Goal: Task Accomplishment & Management: Manage account settings

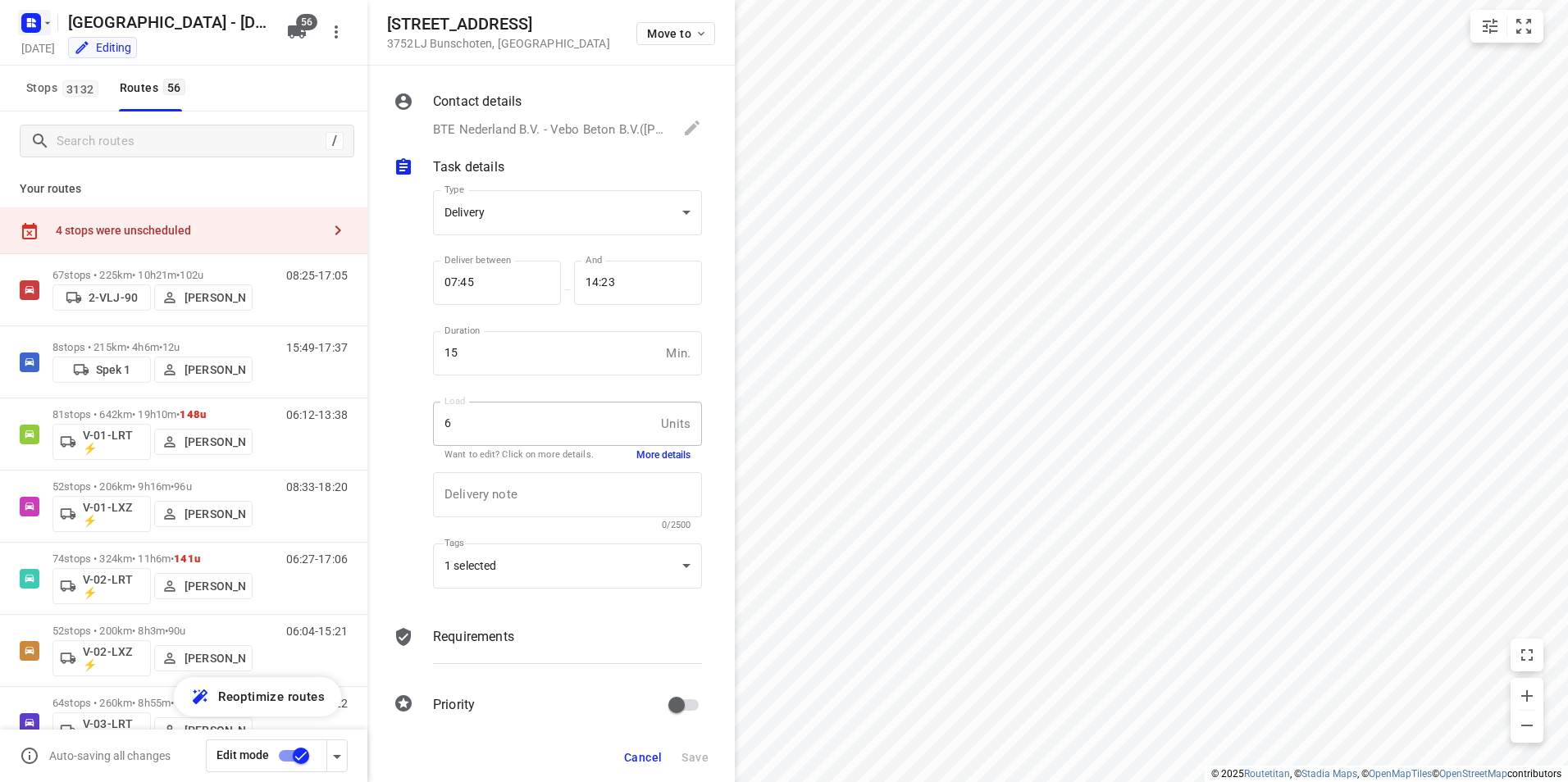
click at [27, 18] on icon "button" at bounding box center [29, 20] width 4 height 4
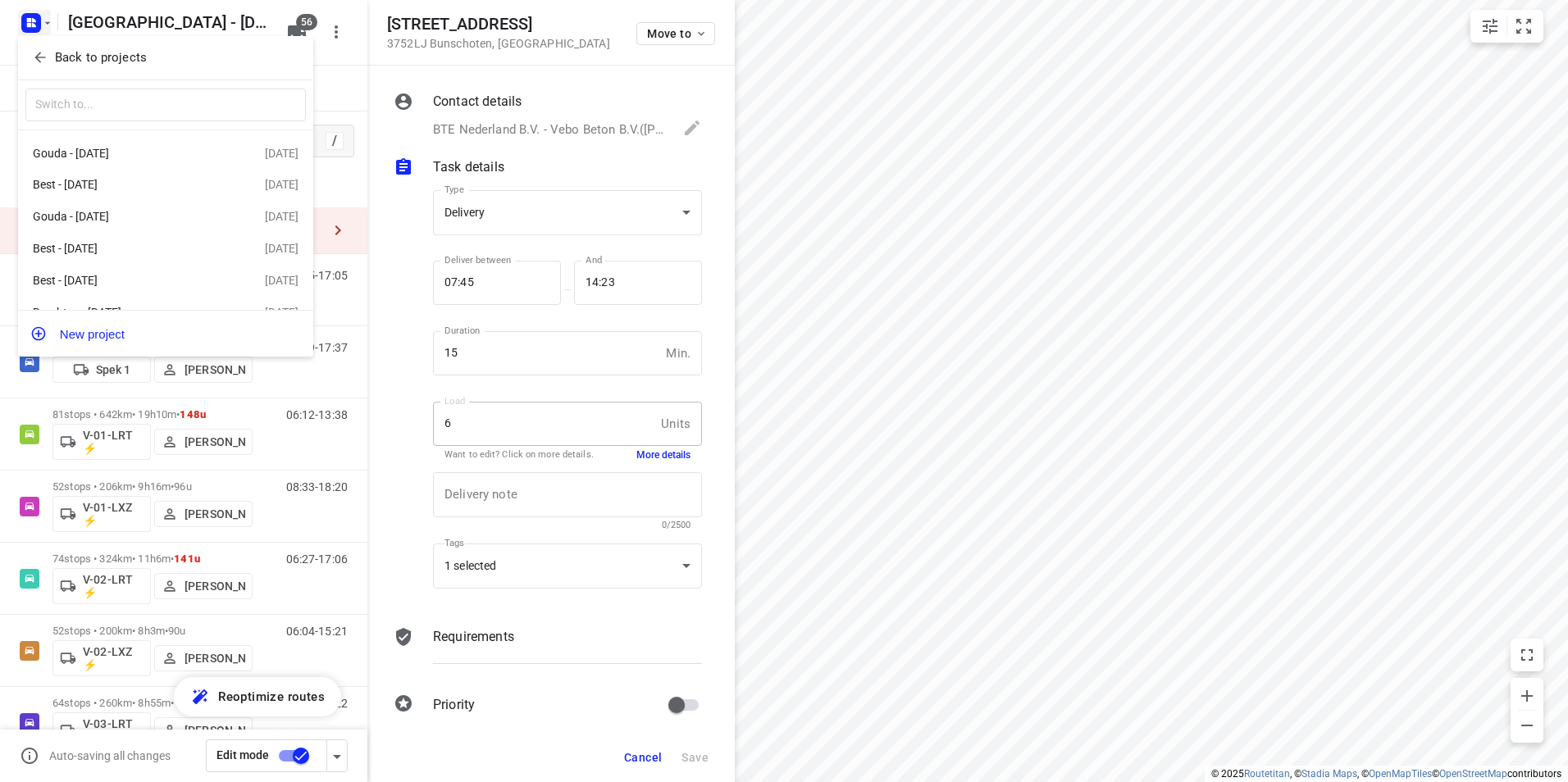
click at [125, 61] on p "Back to projects" at bounding box center [100, 58] width 92 height 19
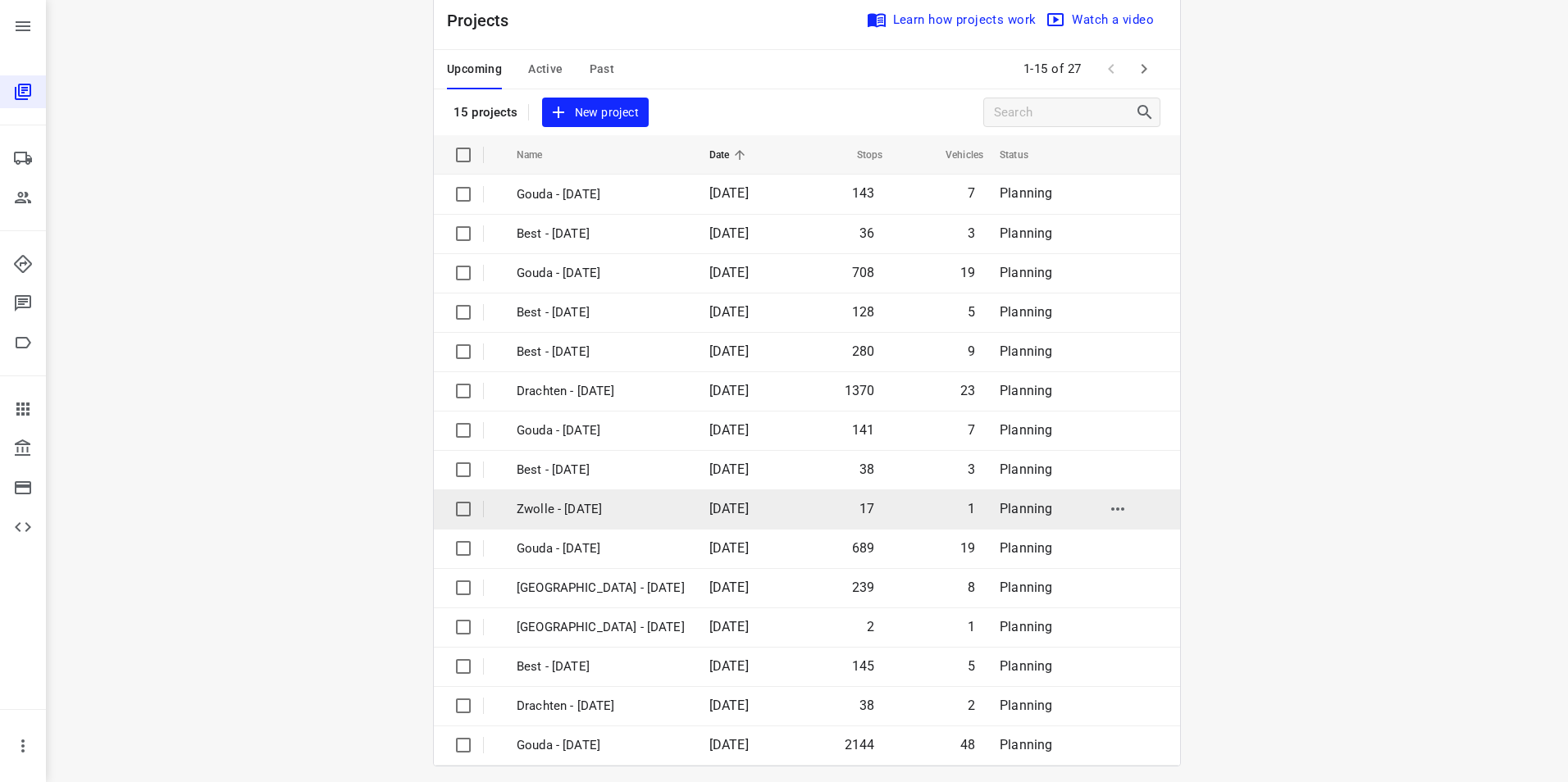
scroll to position [47, 0]
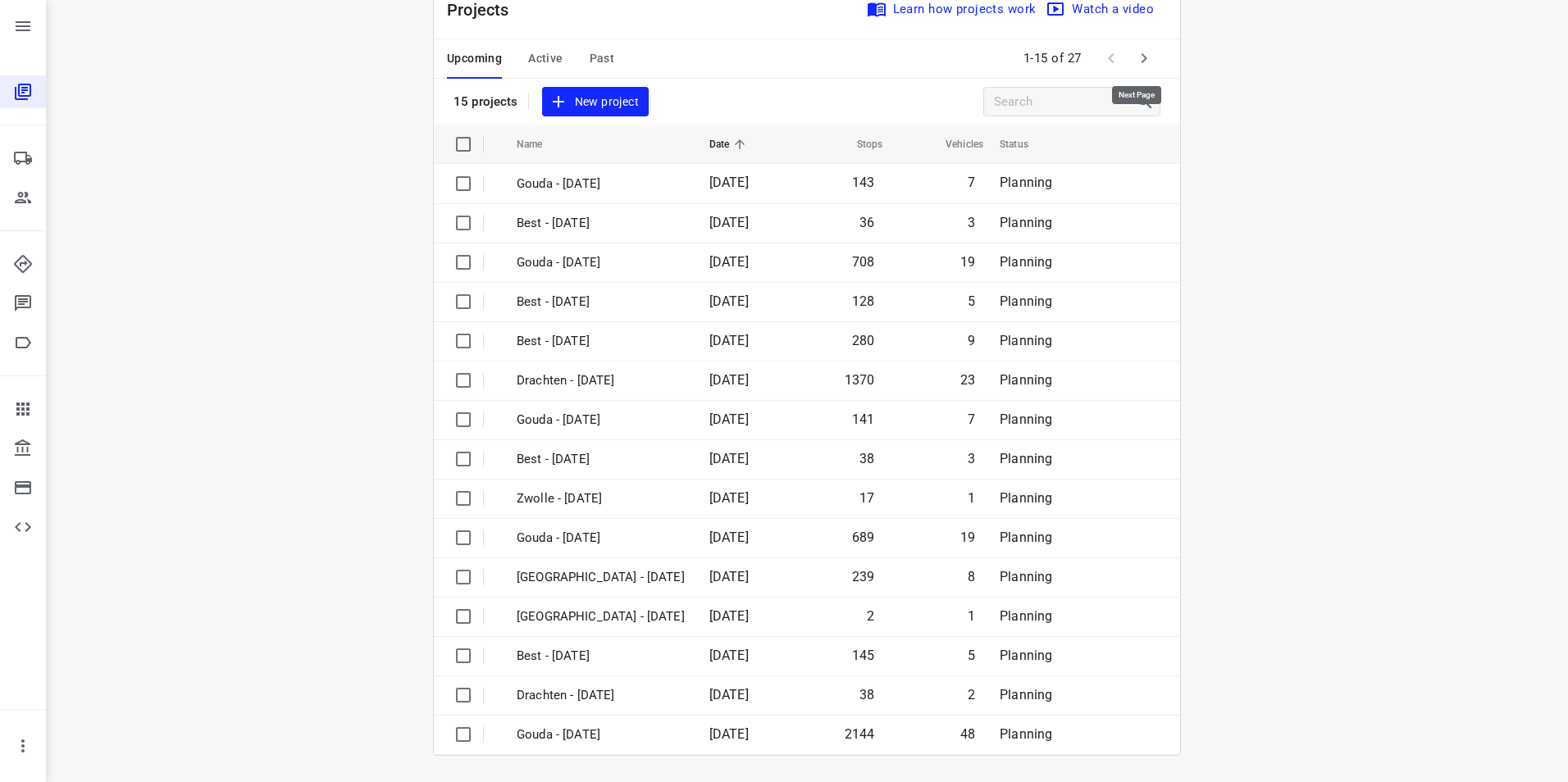
click at [1127, 61] on button "button" at bounding box center [1144, 59] width 33 height 33
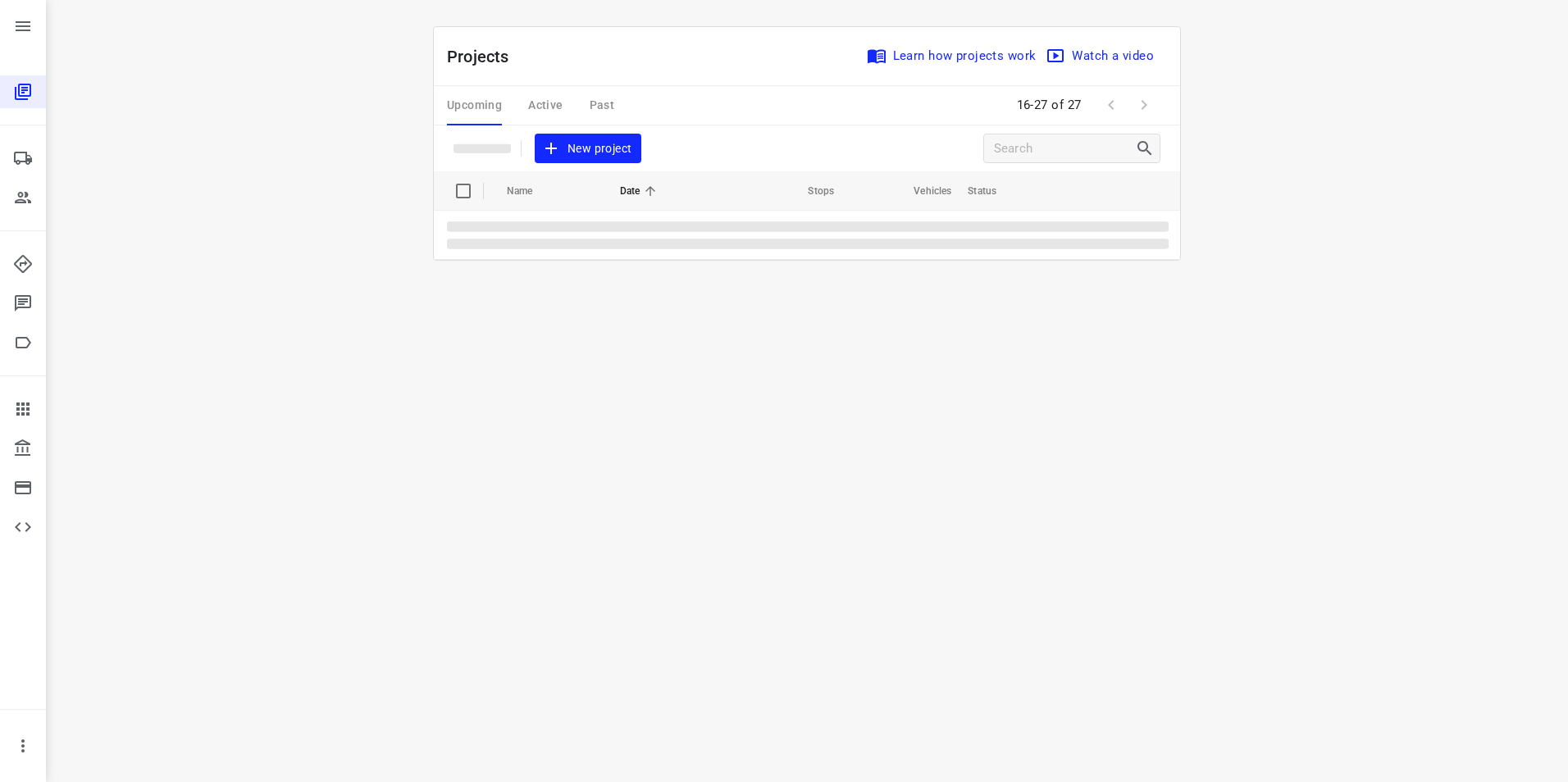
scroll to position [0, 0]
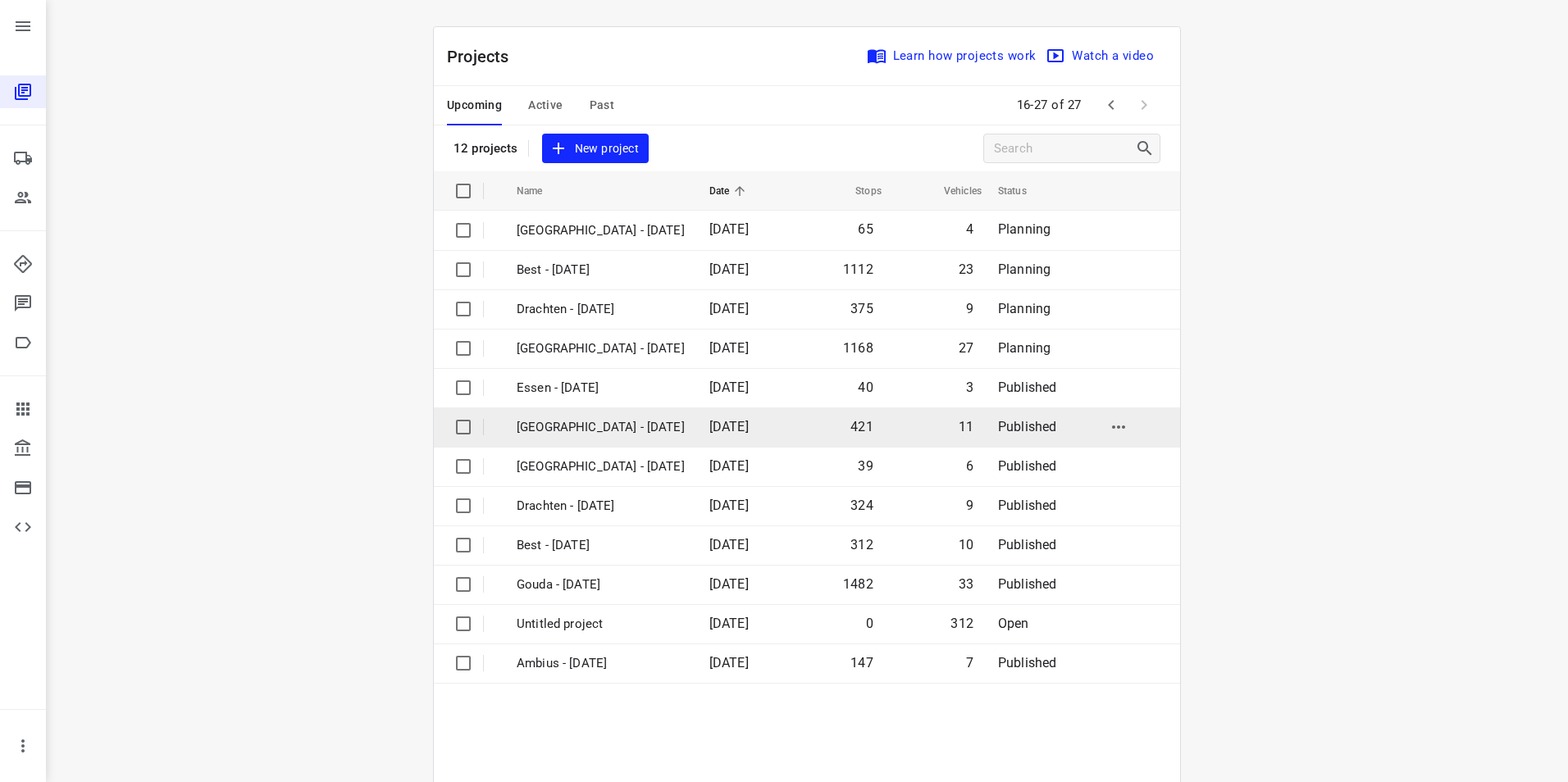
click at [574, 427] on p "[GEOGRAPHIC_DATA] - [DATE]" at bounding box center [600, 427] width 168 height 19
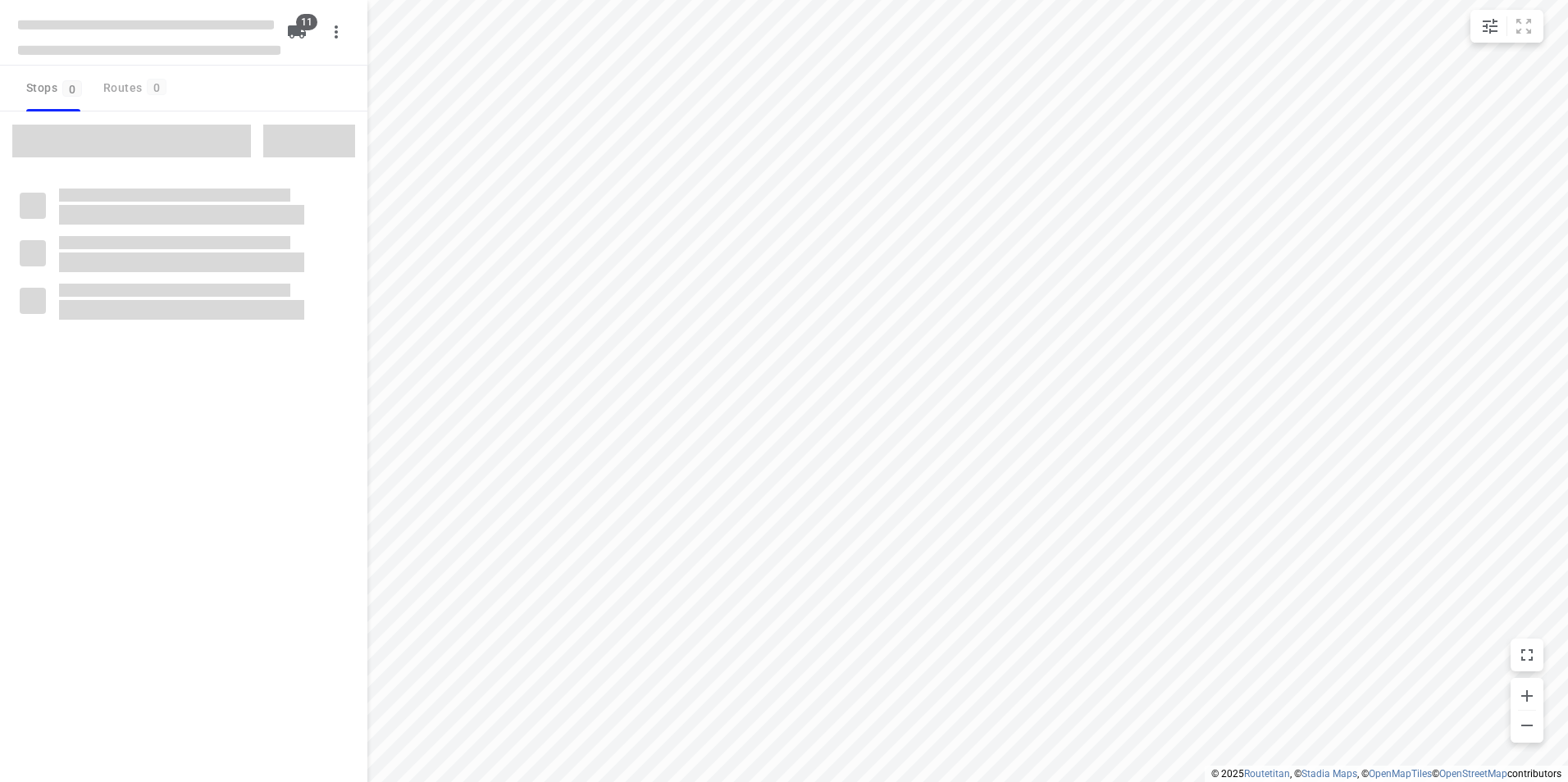
checkbox input "true"
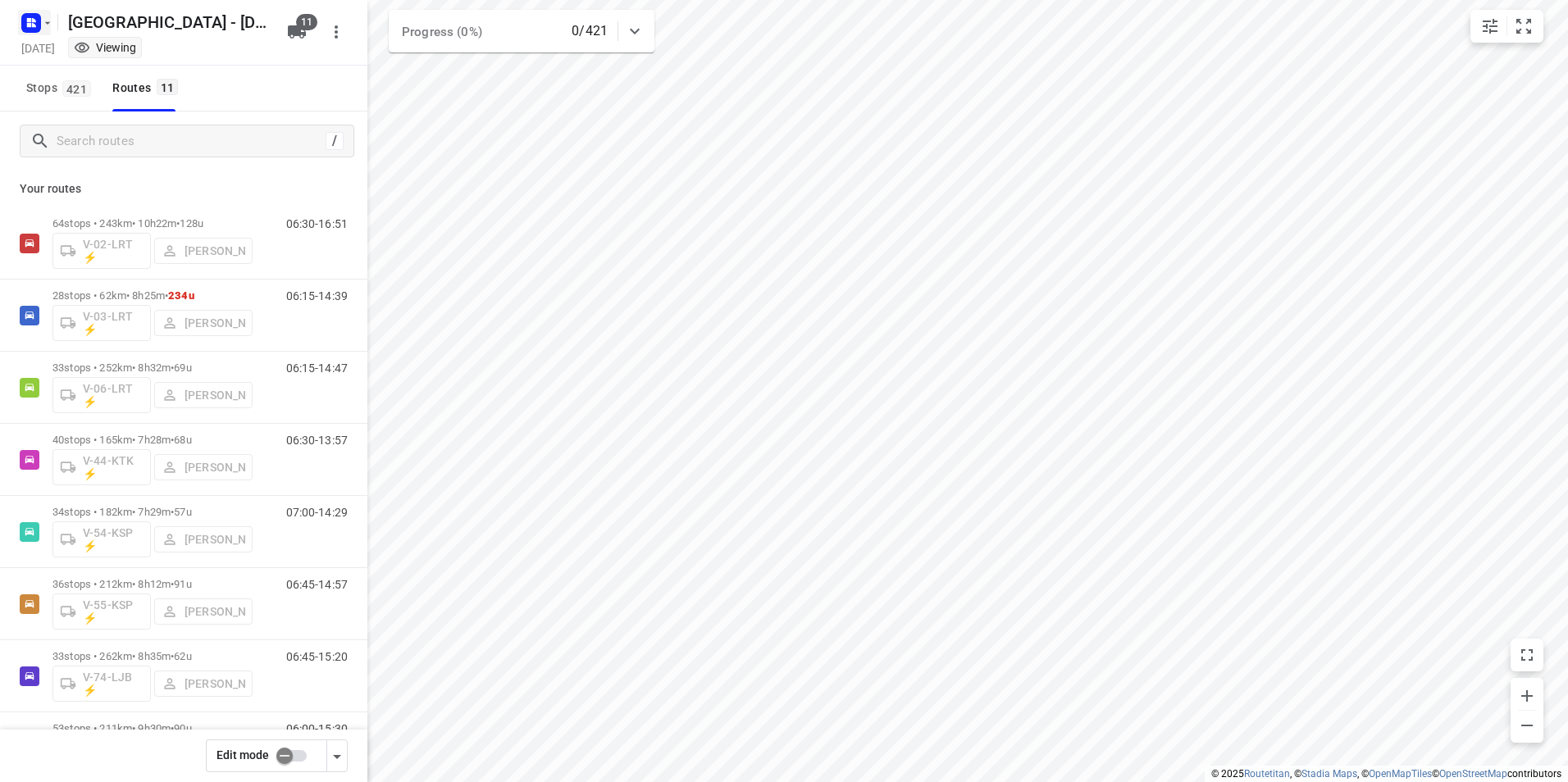
click at [32, 27] on rect "button" at bounding box center [31, 23] width 20 height 20
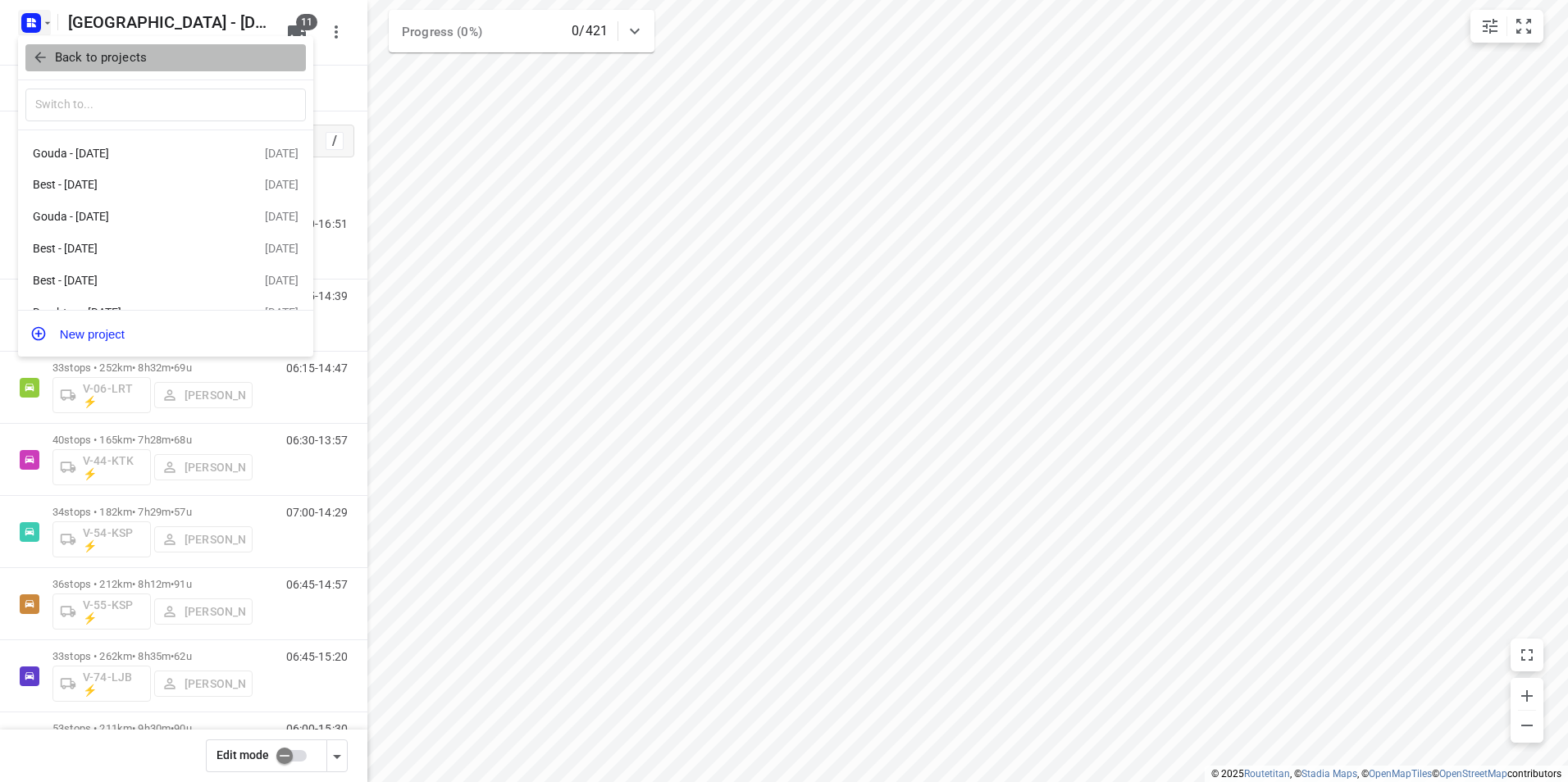
click at [88, 51] on p "Back to projects" at bounding box center [100, 58] width 92 height 19
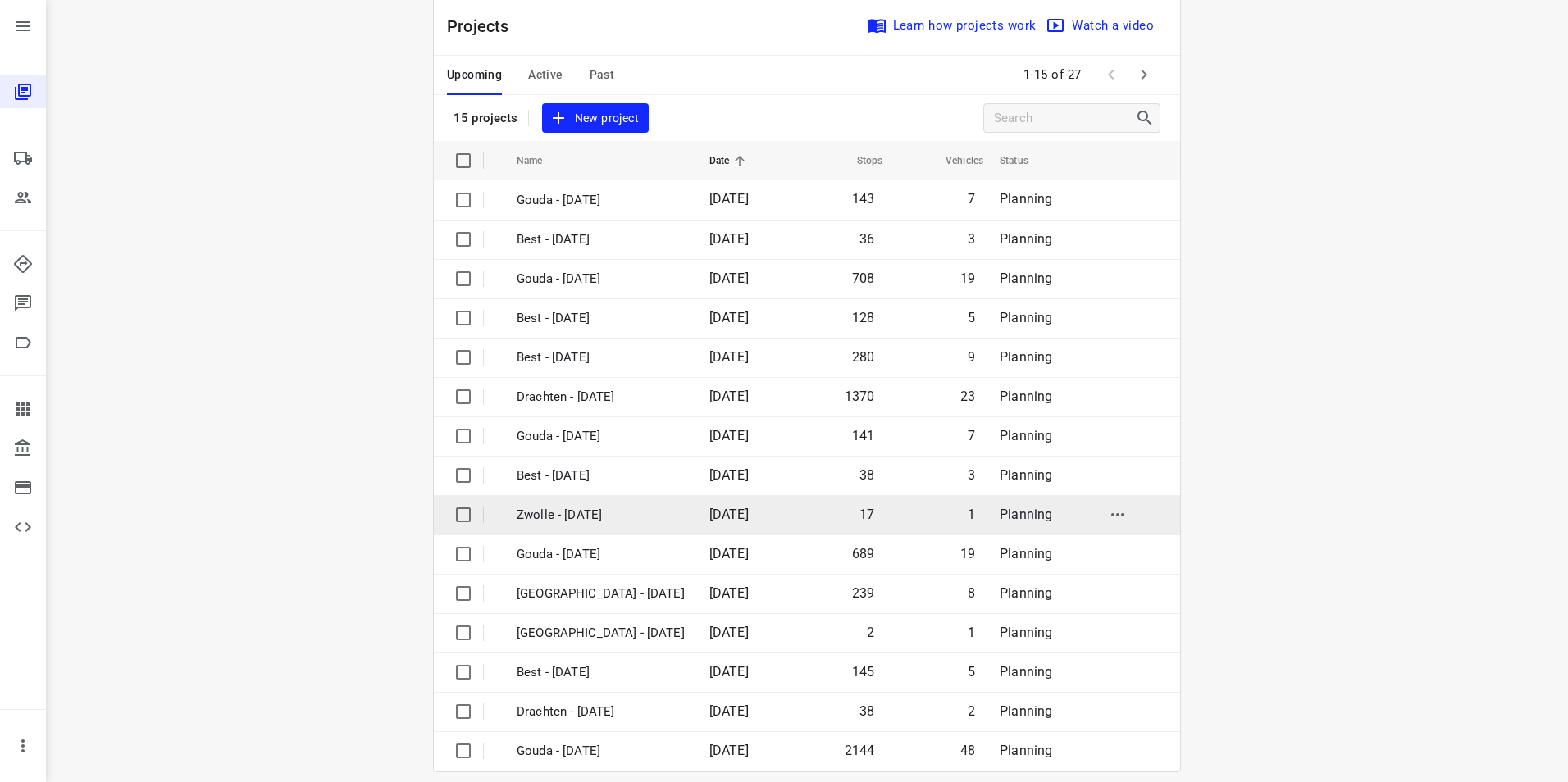
scroll to position [47, 0]
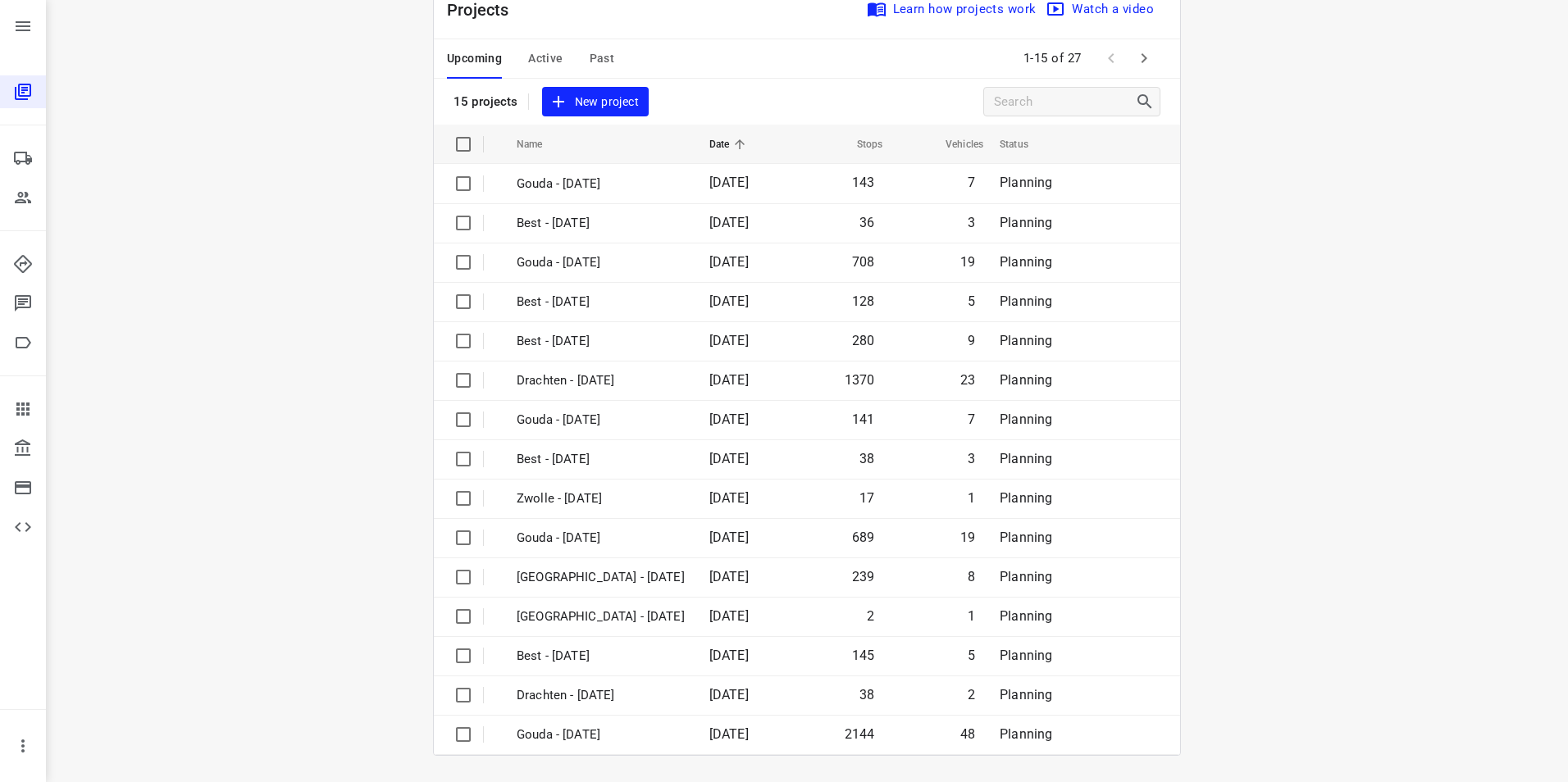
click at [1135, 54] on icon "button" at bounding box center [1144, 59] width 20 height 20
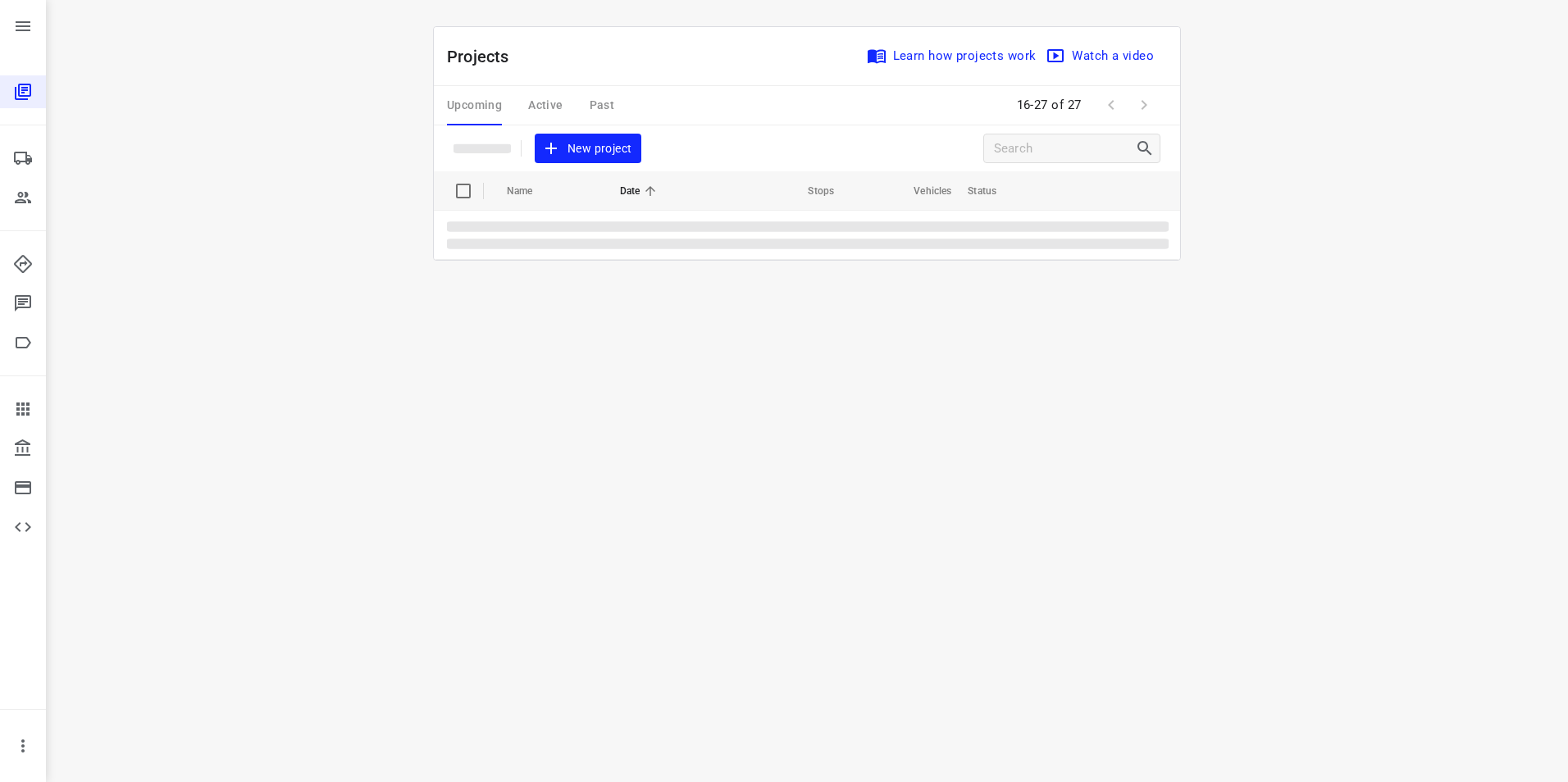
scroll to position [0, 0]
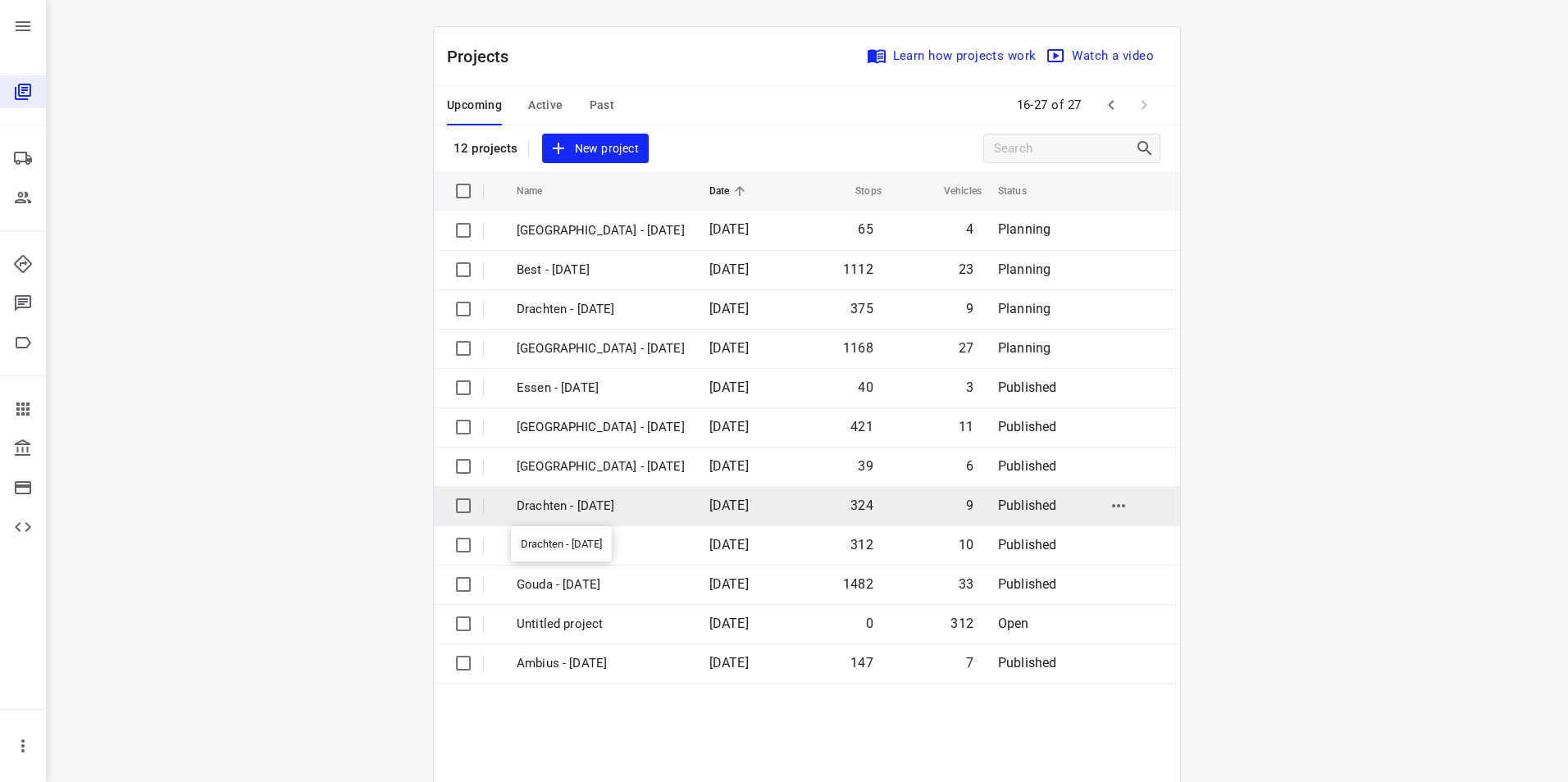
click at [556, 509] on p "Drachten - [DATE]" at bounding box center [600, 506] width 168 height 19
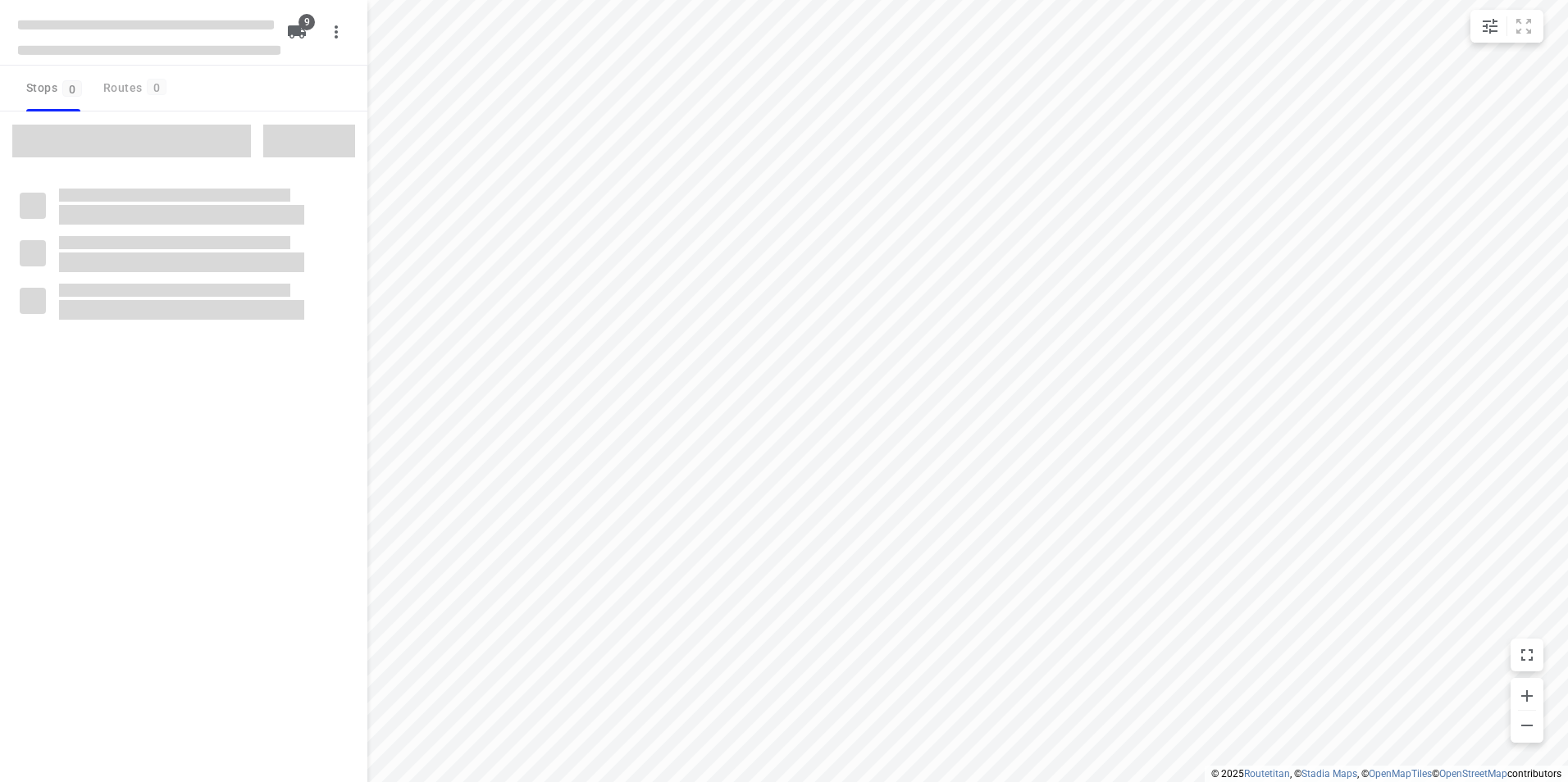
checkbox input "true"
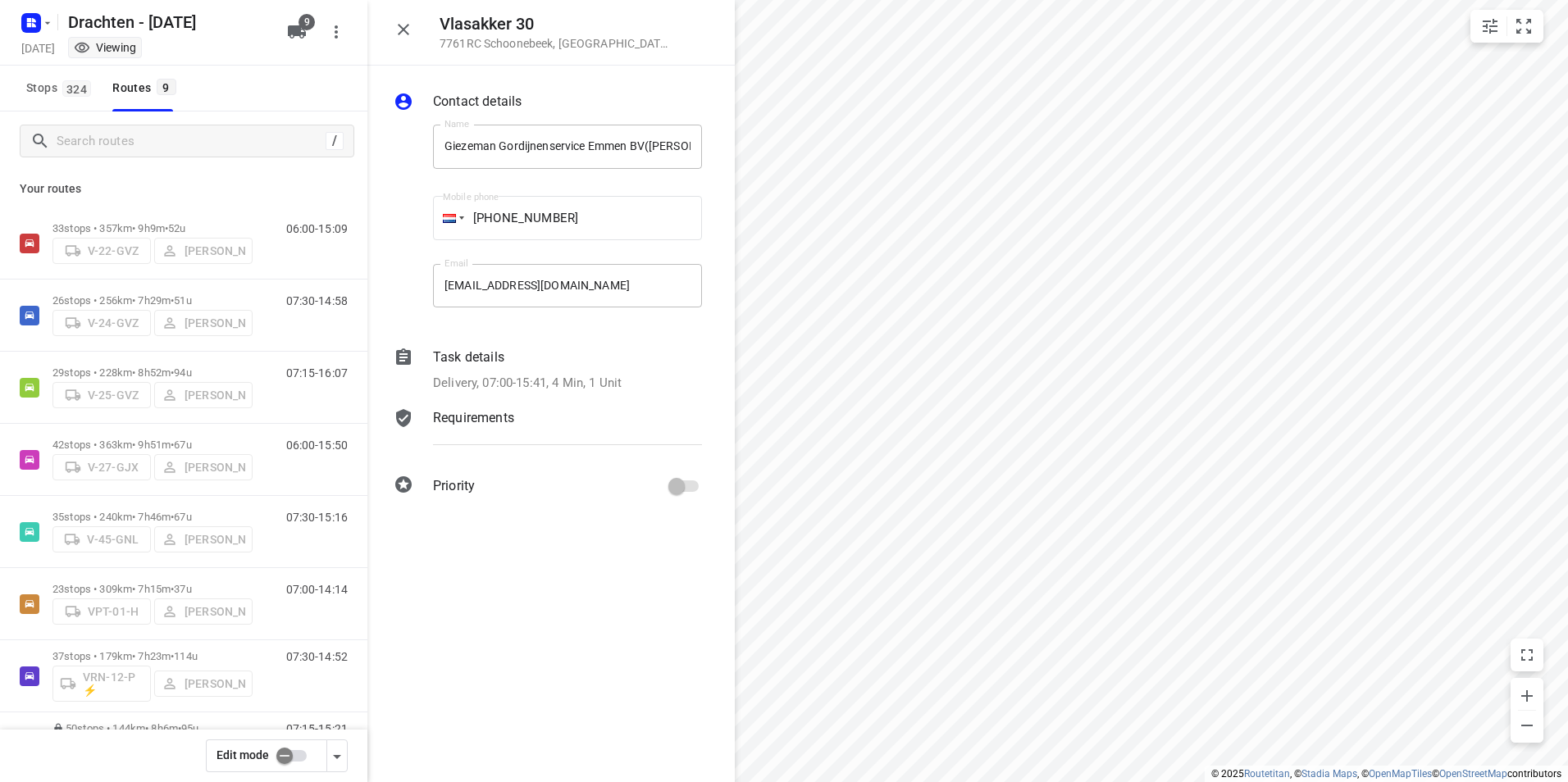
click at [470, 356] on p "Task details" at bounding box center [469, 357] width 71 height 20
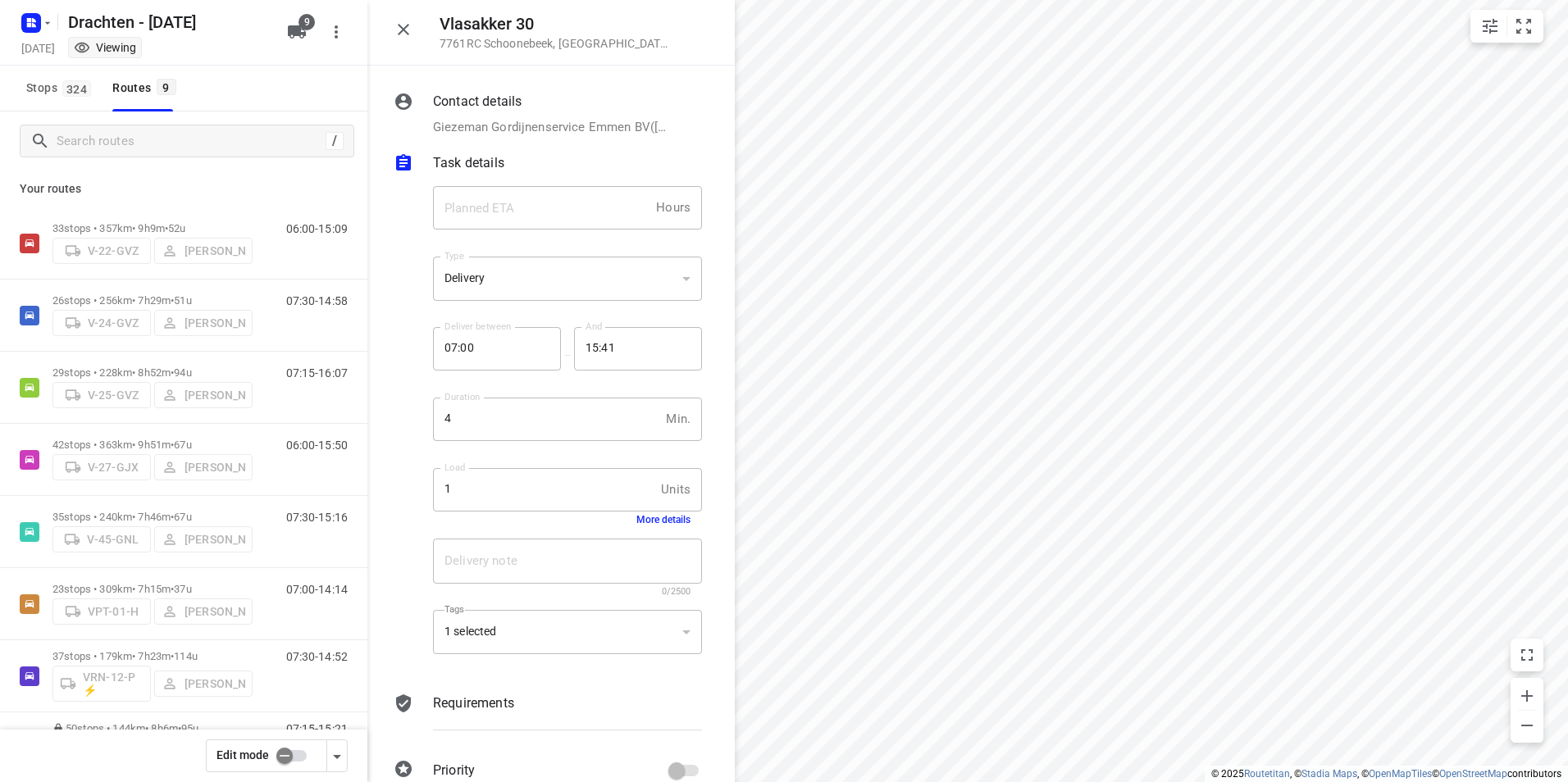
click at [640, 519] on button "More details" at bounding box center [663, 520] width 54 height 12
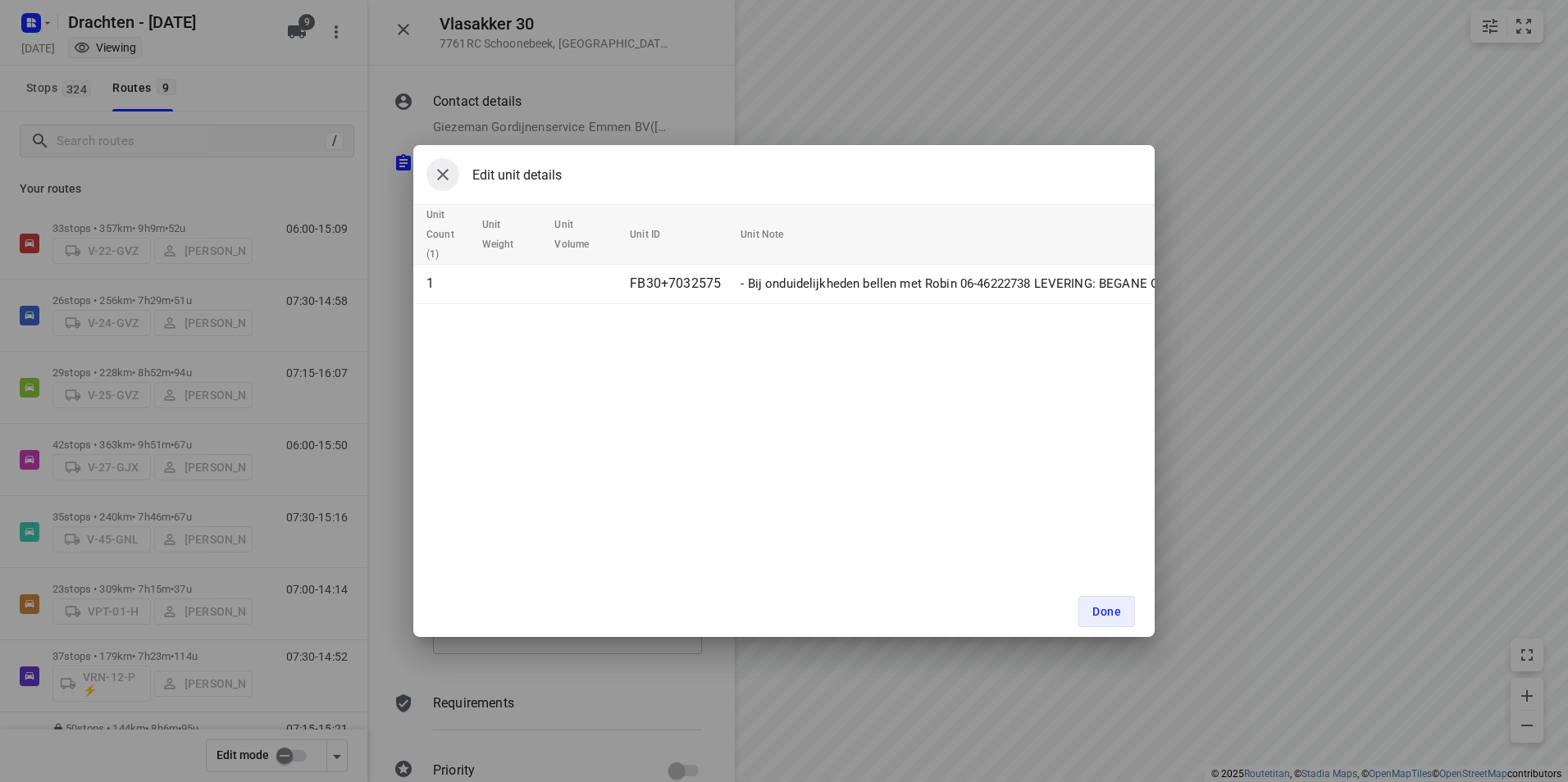
click at [440, 176] on icon "button" at bounding box center [443, 174] width 20 height 20
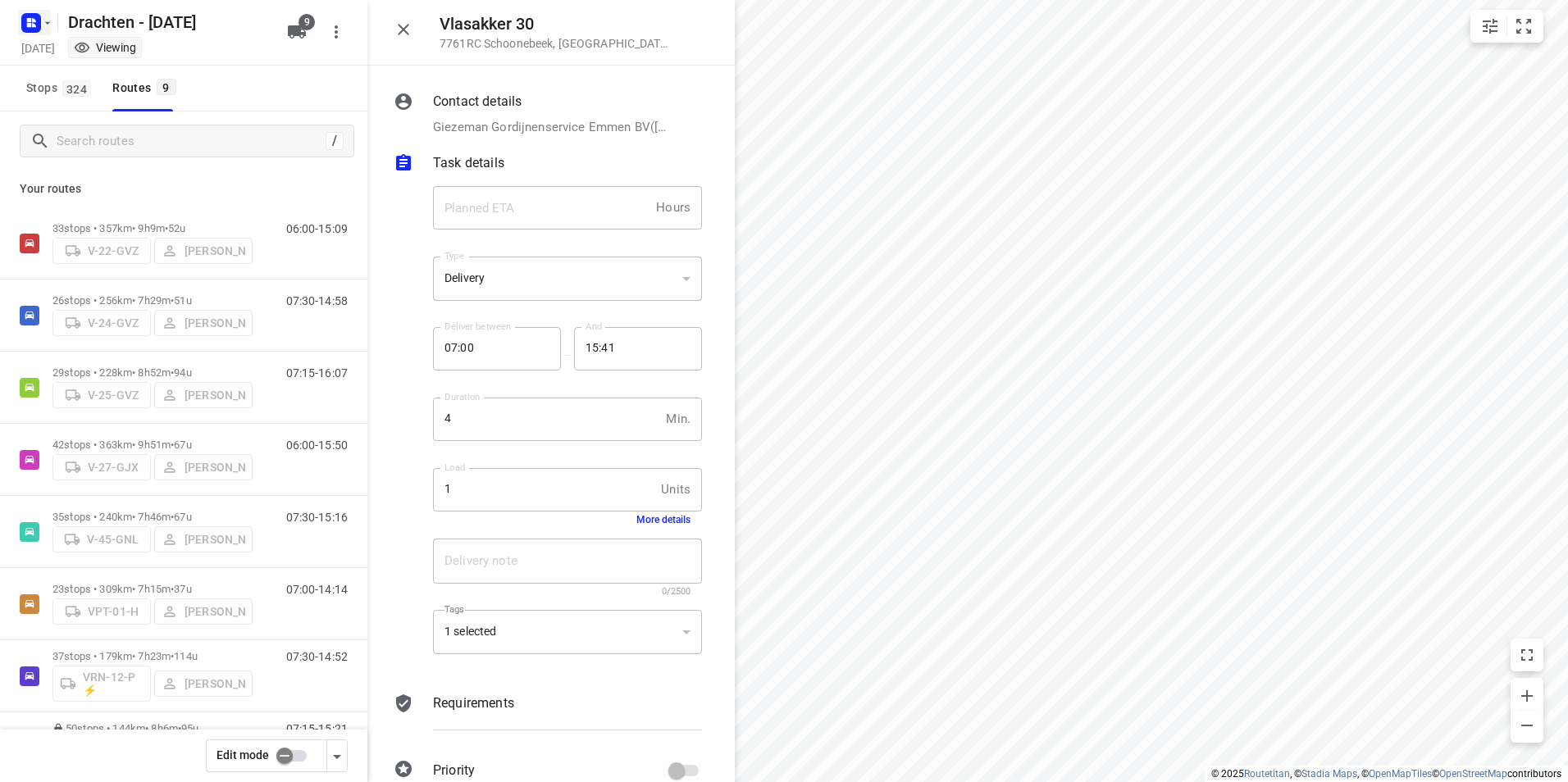
click at [34, 17] on rect "button" at bounding box center [31, 23] width 20 height 20
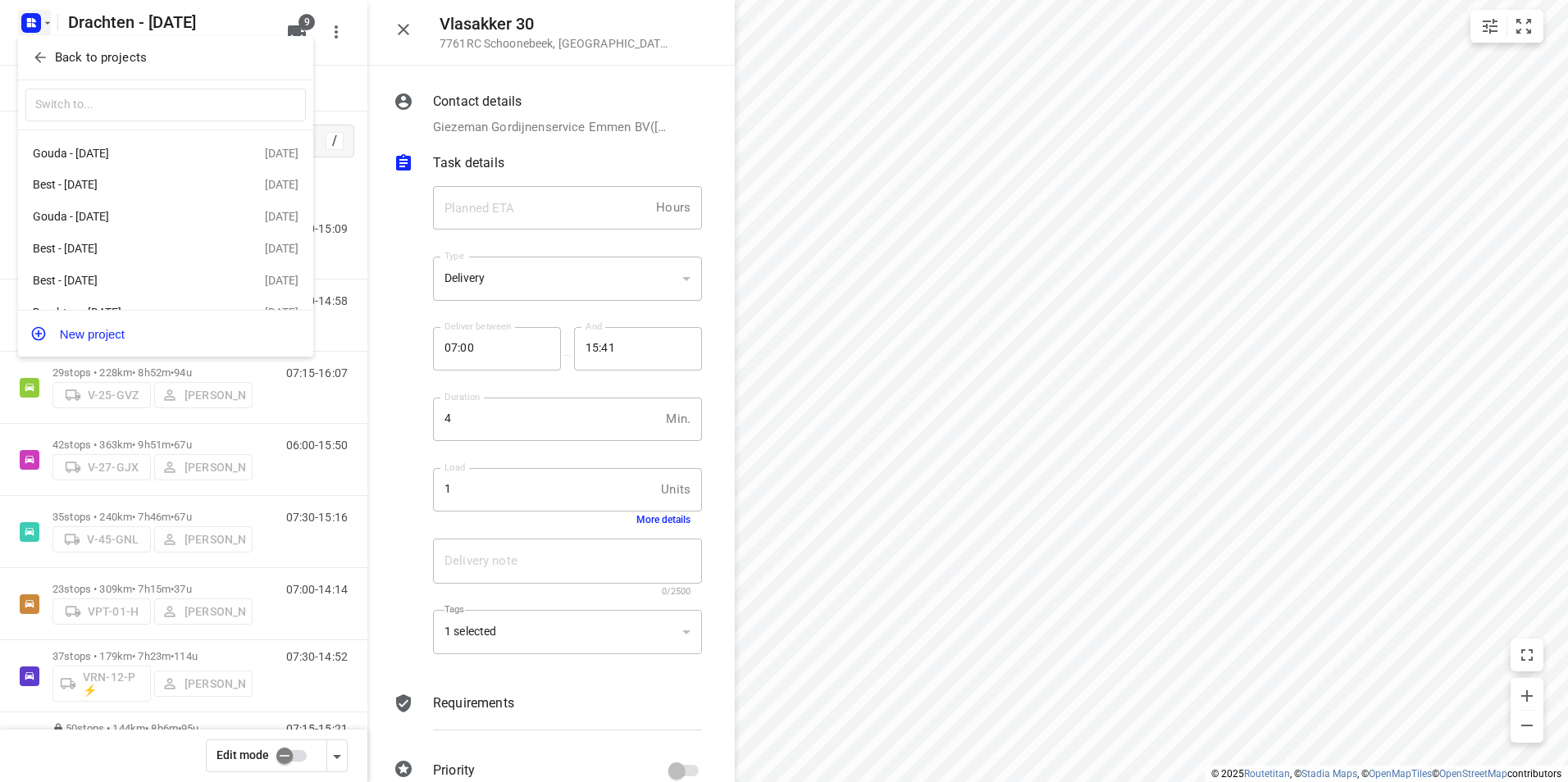
click at [139, 57] on p "Back to projects" at bounding box center [100, 58] width 92 height 19
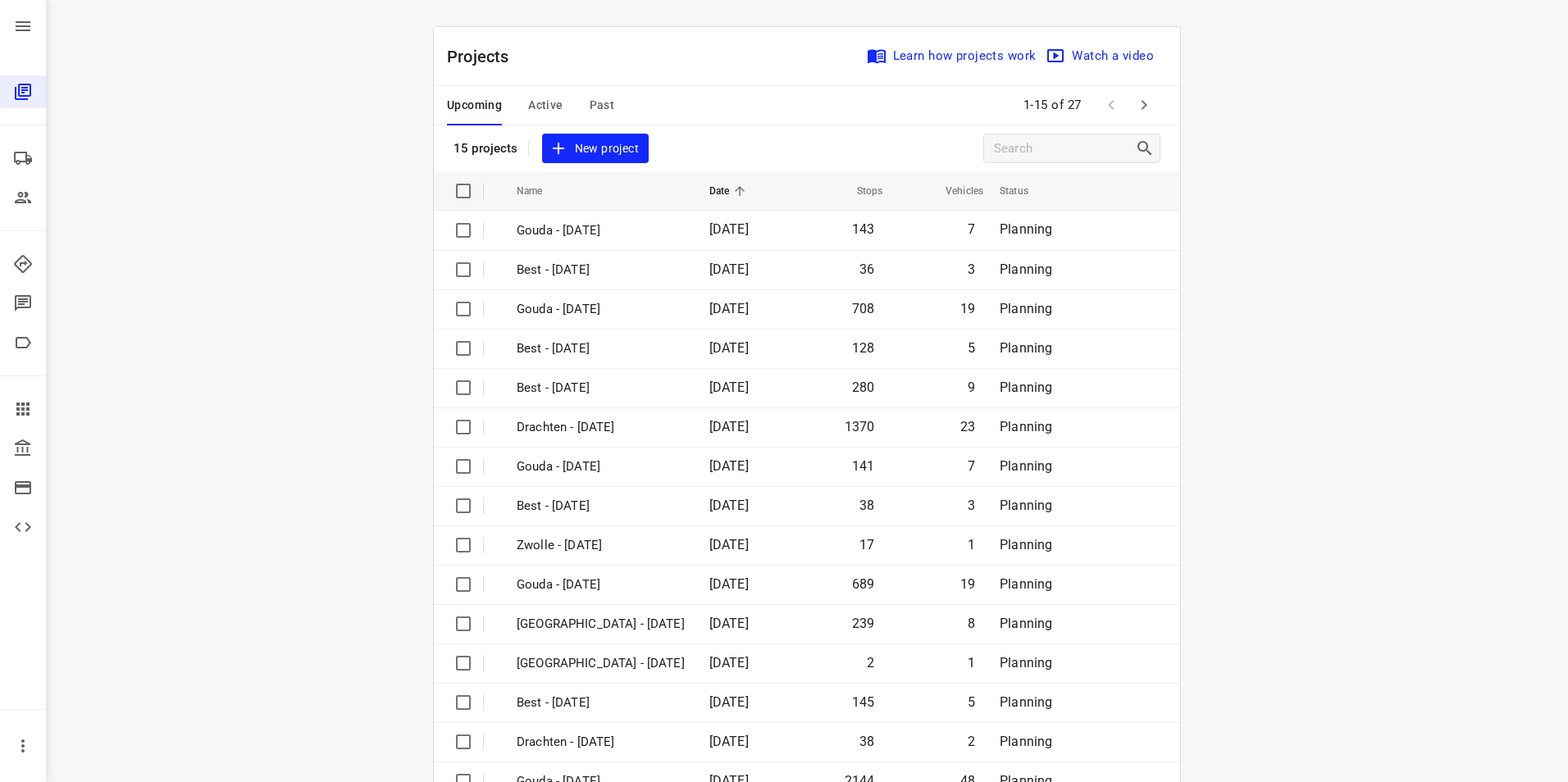
click at [732, 64] on div "Projects Learn how projects work Watch a video" at bounding box center [807, 56] width 746 height 59
click at [691, 79] on div "Projects Learn how projects work Watch a video" at bounding box center [807, 56] width 746 height 59
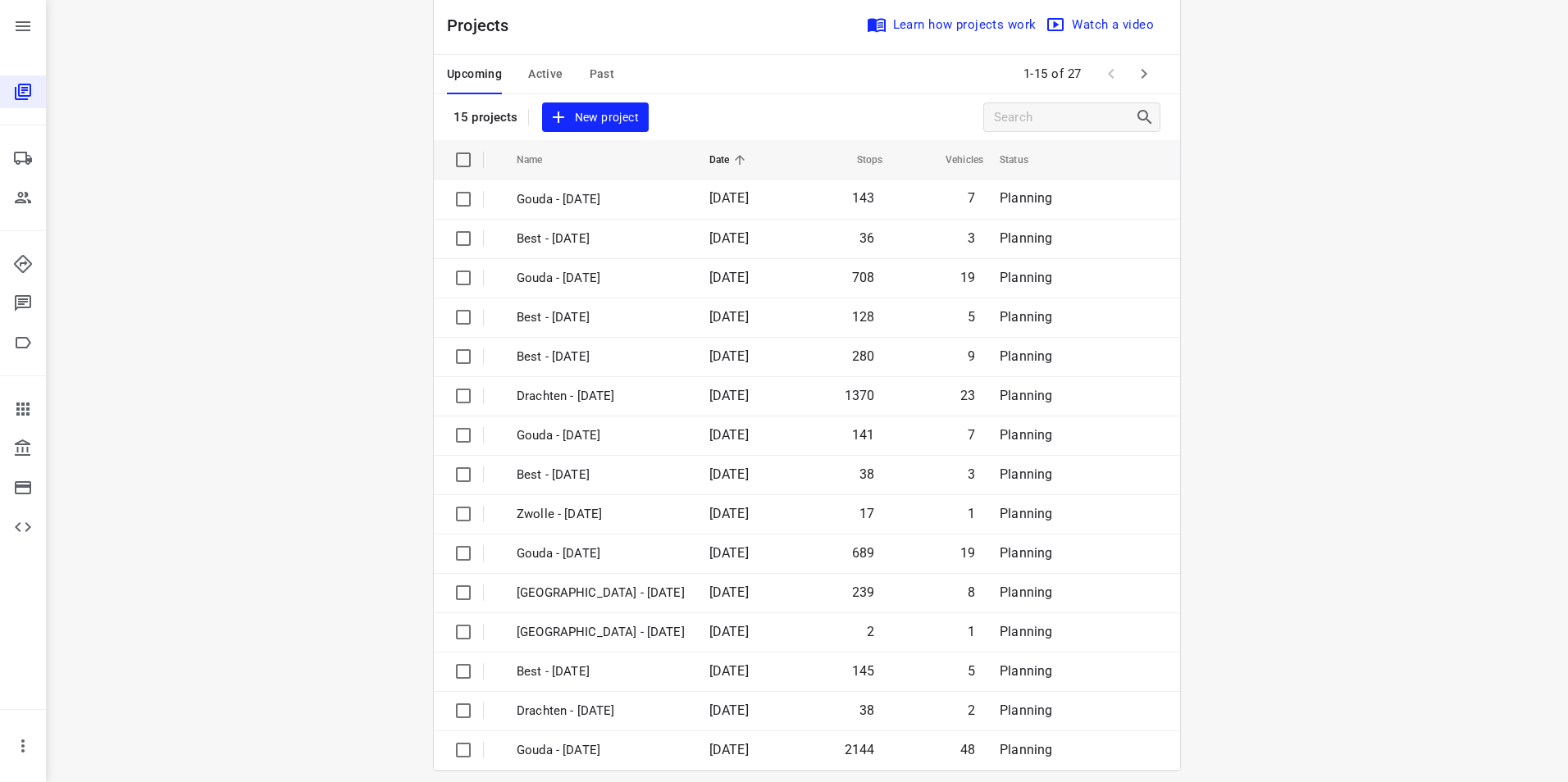
scroll to position [47, 0]
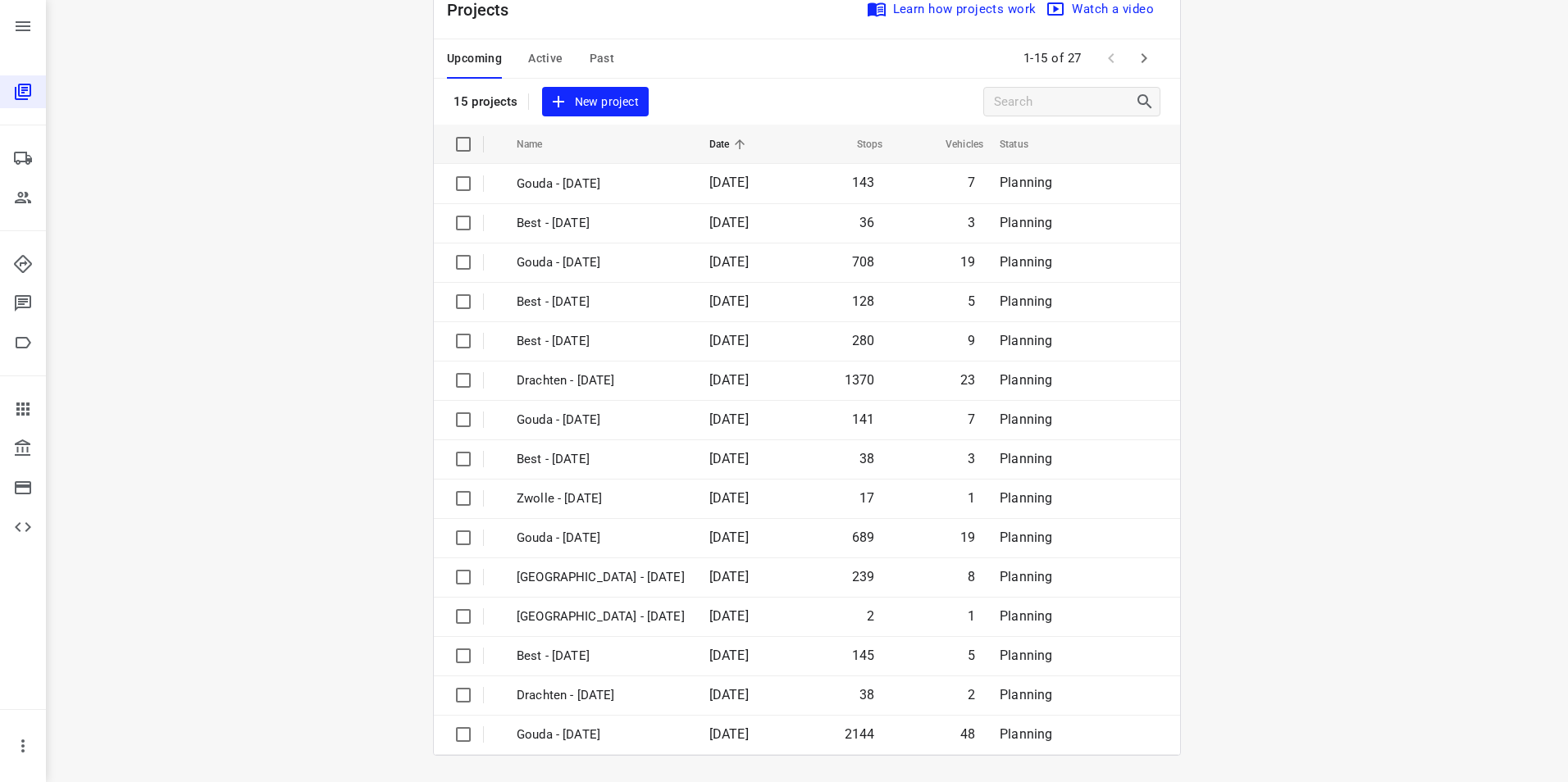
drag, startPoint x: 344, startPoint y: 155, endPoint x: 400, endPoint y: 47, distance: 121.7
click at [352, 153] on div "VPL-28-X 07:52 - 17:10 Seen at 16:16[DATE] i © 2025 Routetitan , © Stadia Maps …" at bounding box center [807, 391] width 1522 height 782
